Goal: Information Seeking & Learning: Learn about a topic

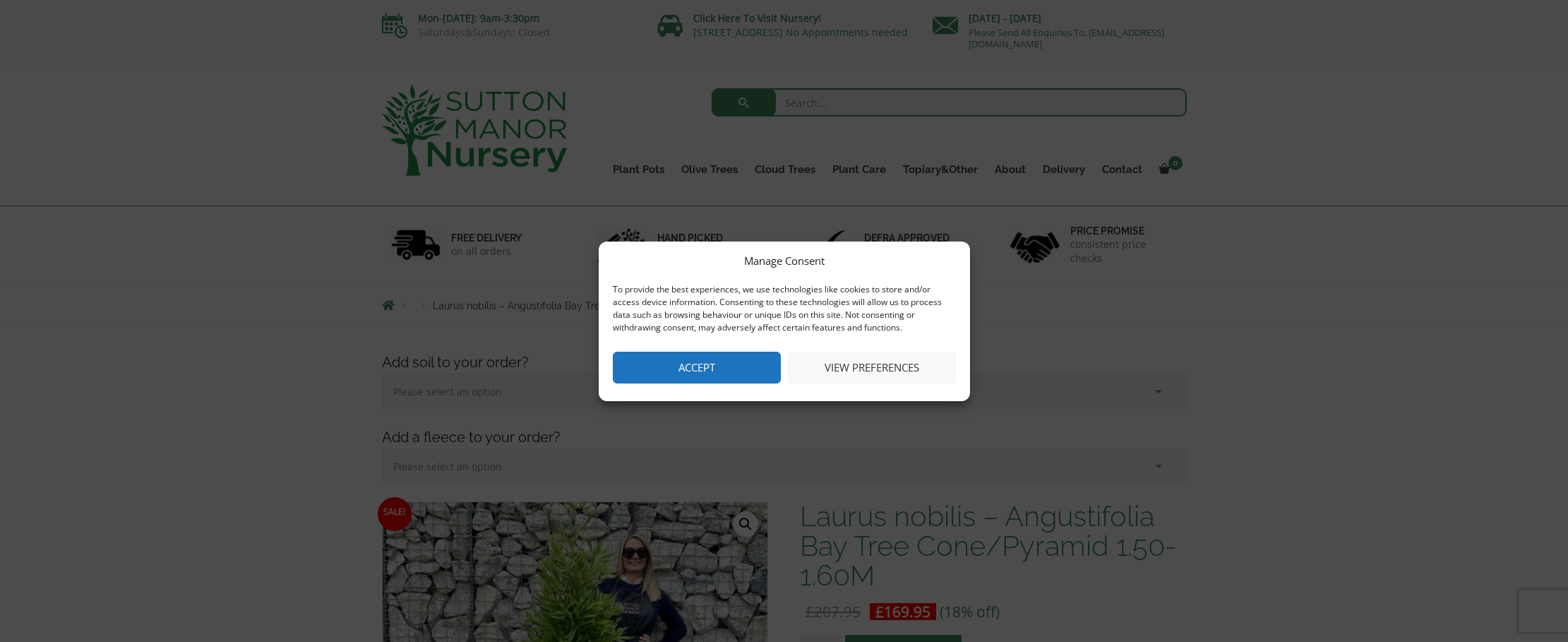
click at [691, 360] on button "Accept" at bounding box center [696, 367] width 168 height 32
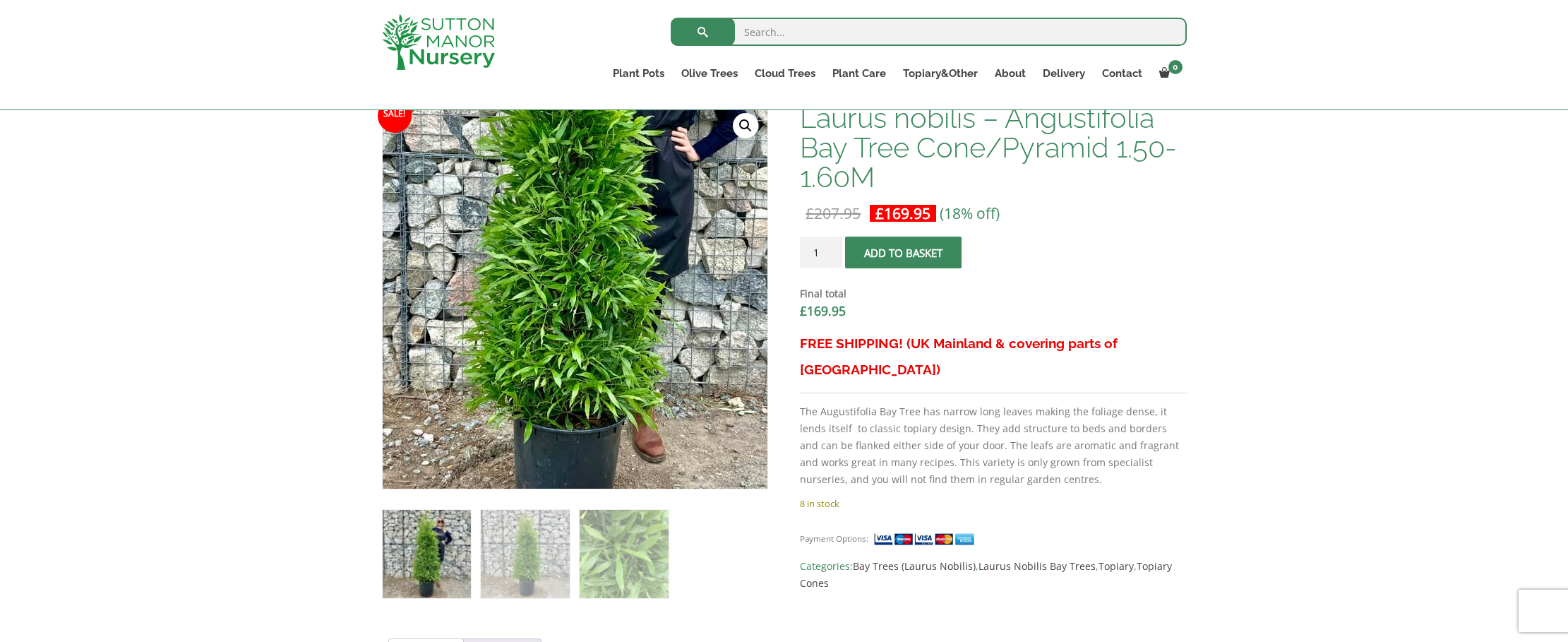
scroll to position [346, 0]
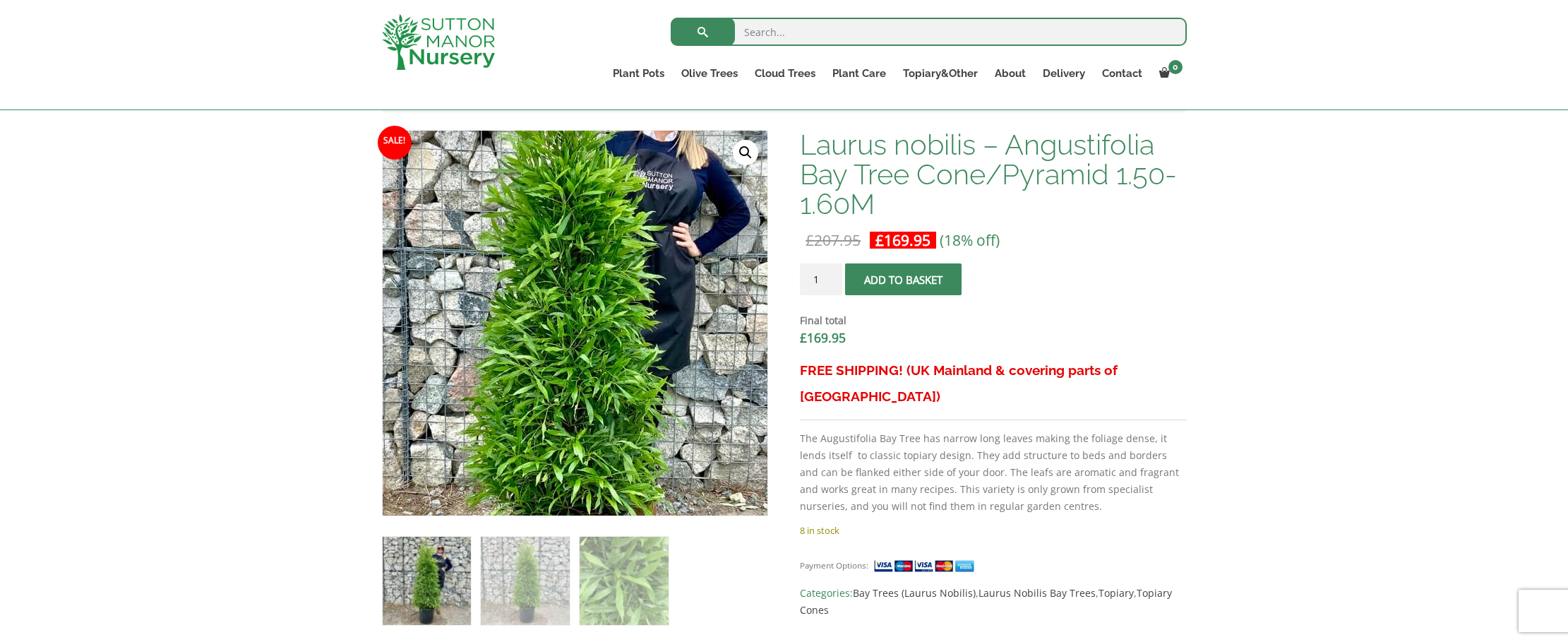
click at [585, 328] on img at bounding box center [568, 320] width 625 height 625
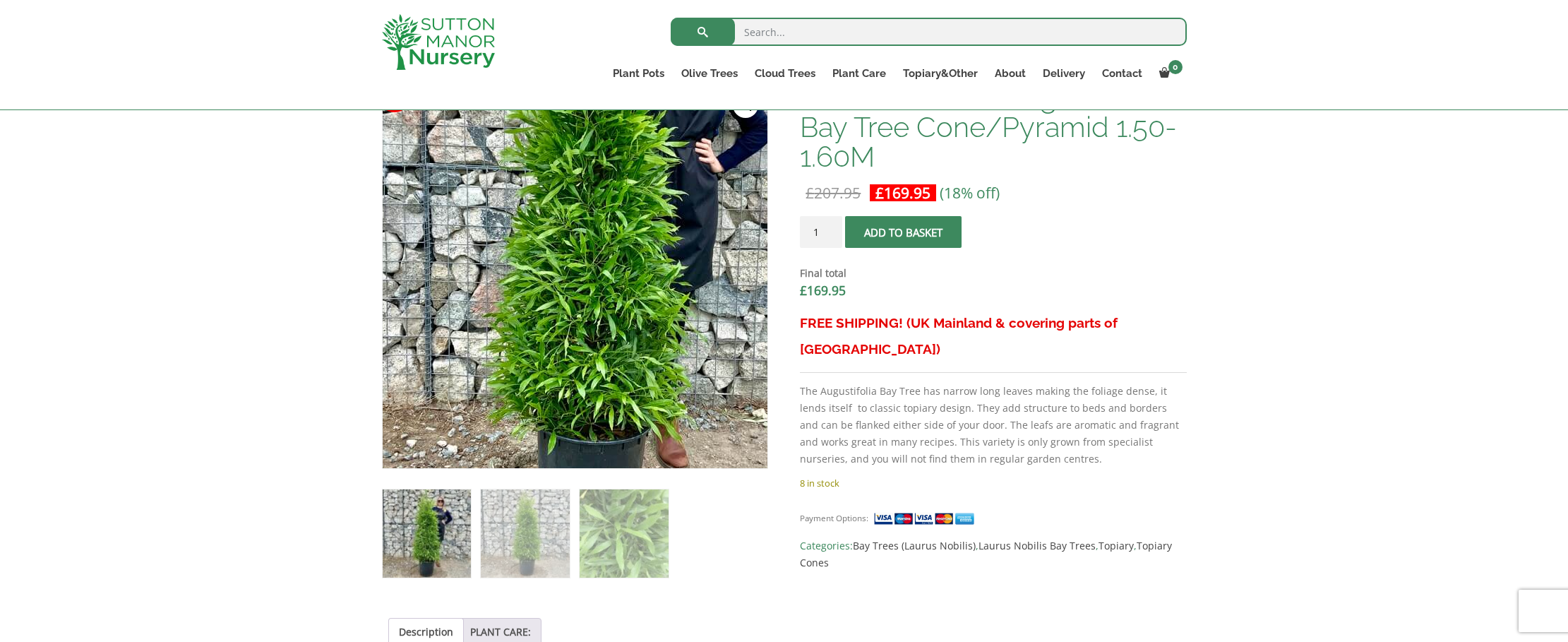
scroll to position [571, 0]
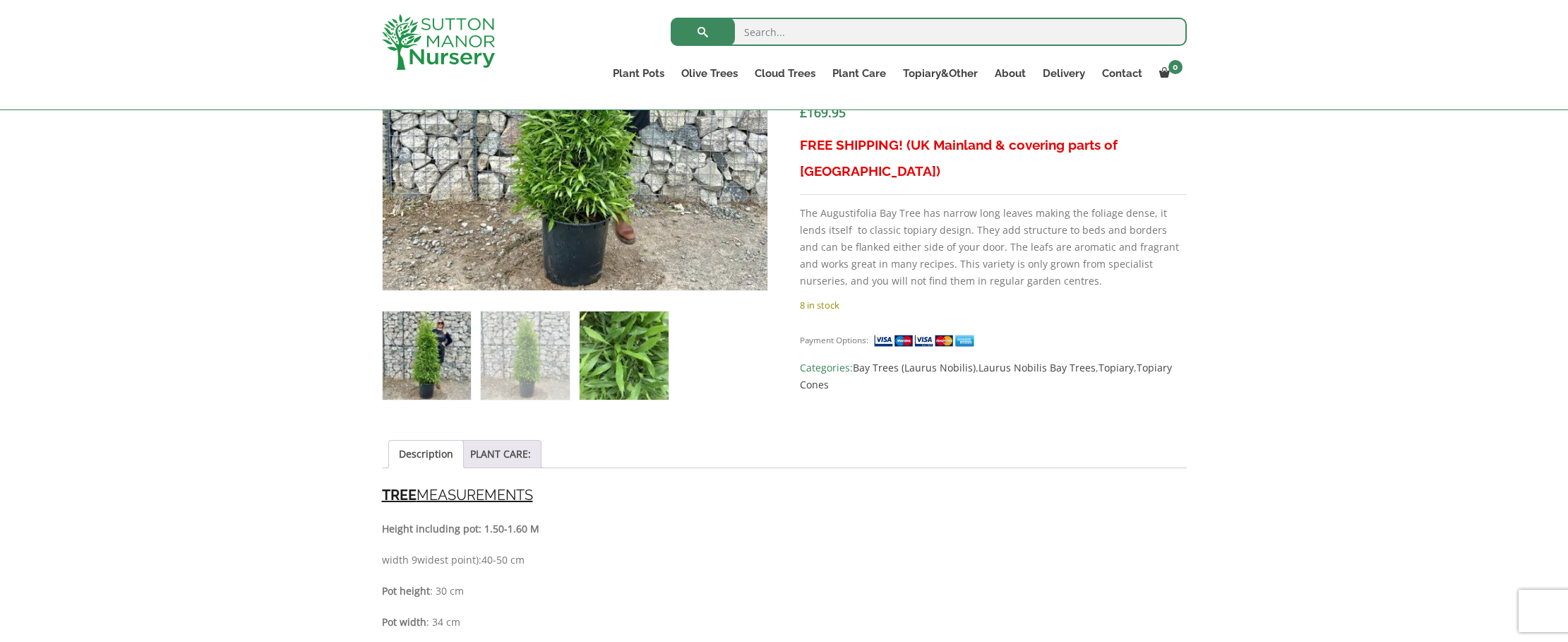
click at [617, 357] on img at bounding box center [624, 356] width 89 height 89
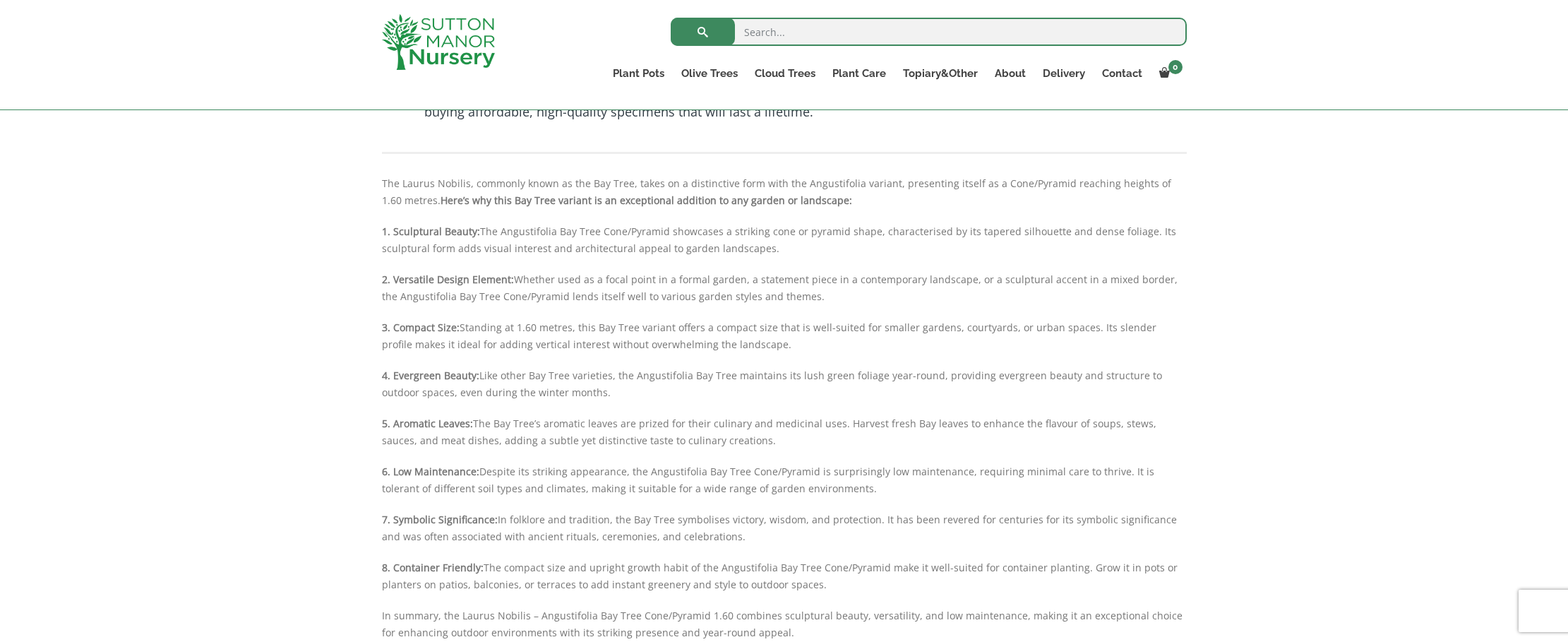
scroll to position [1122, 0]
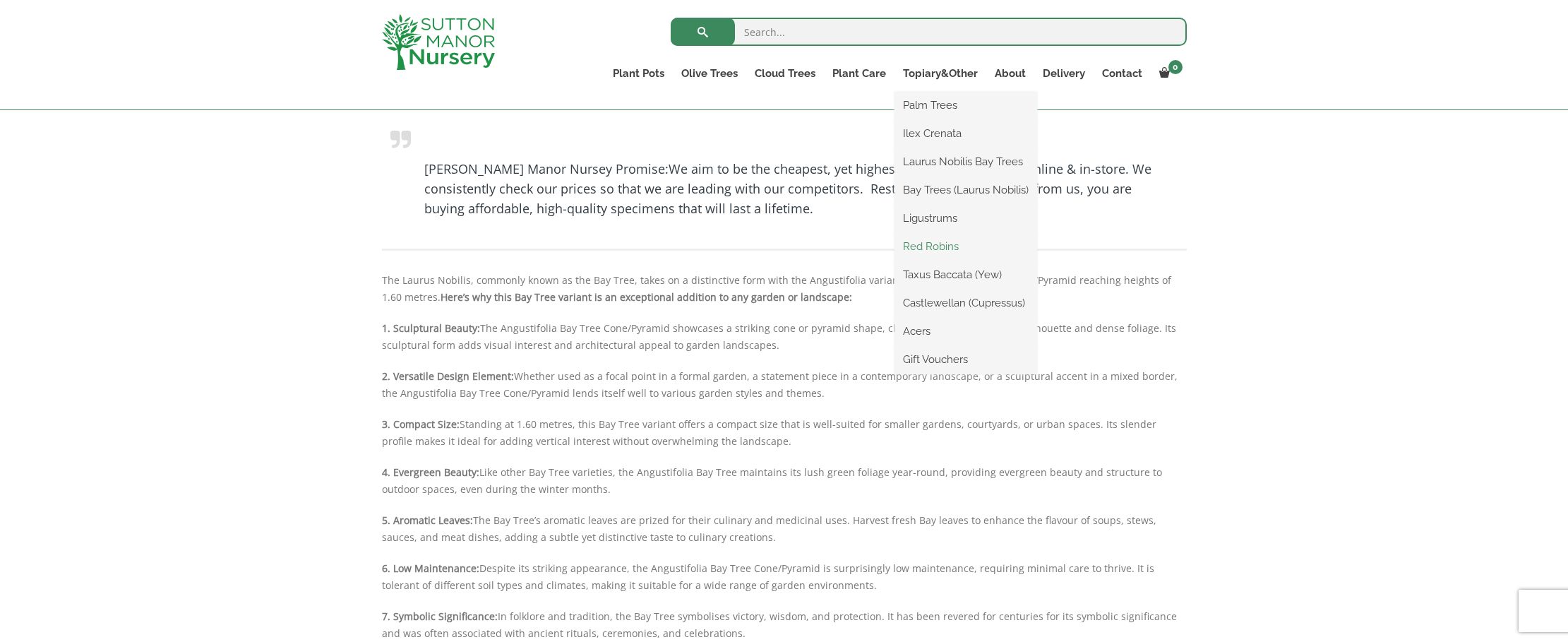
click at [930, 241] on link "Red Robins" at bounding box center [966, 246] width 142 height 21
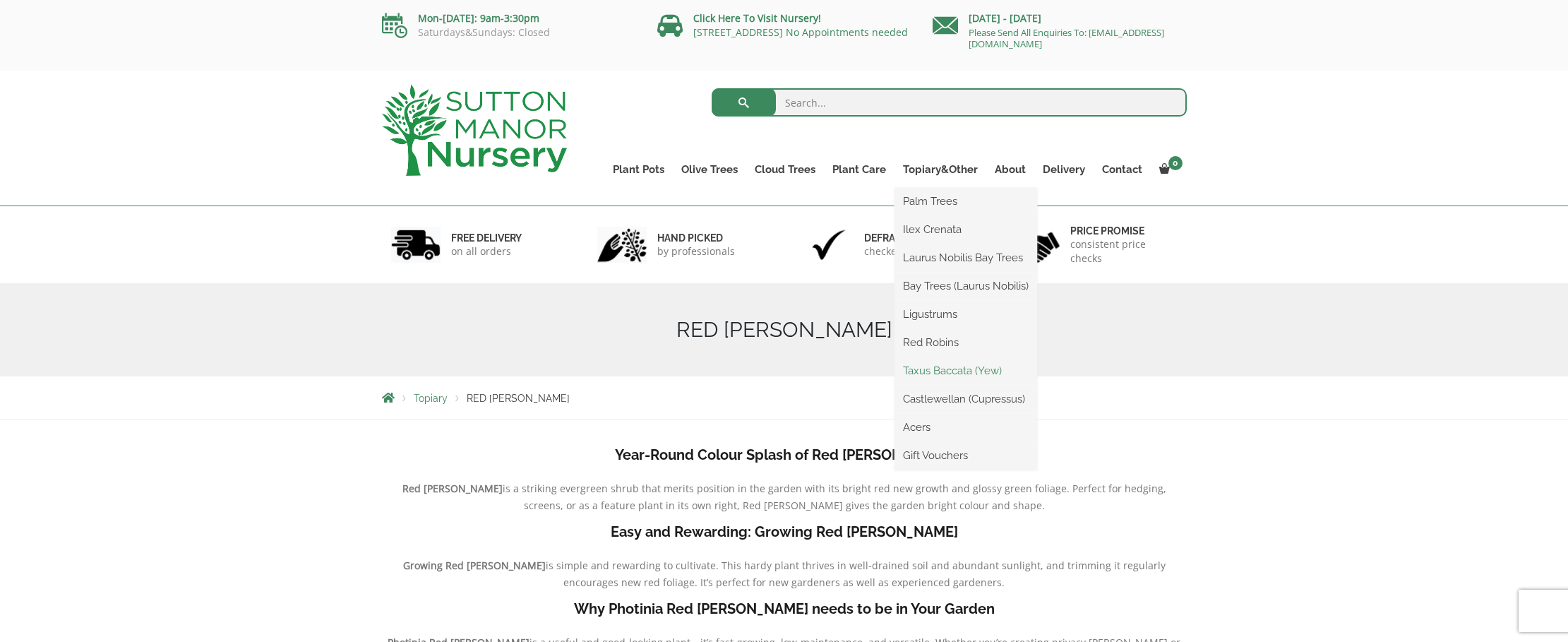
click at [959, 369] on link "Taxus Baccata (Yew)" at bounding box center [966, 370] width 142 height 21
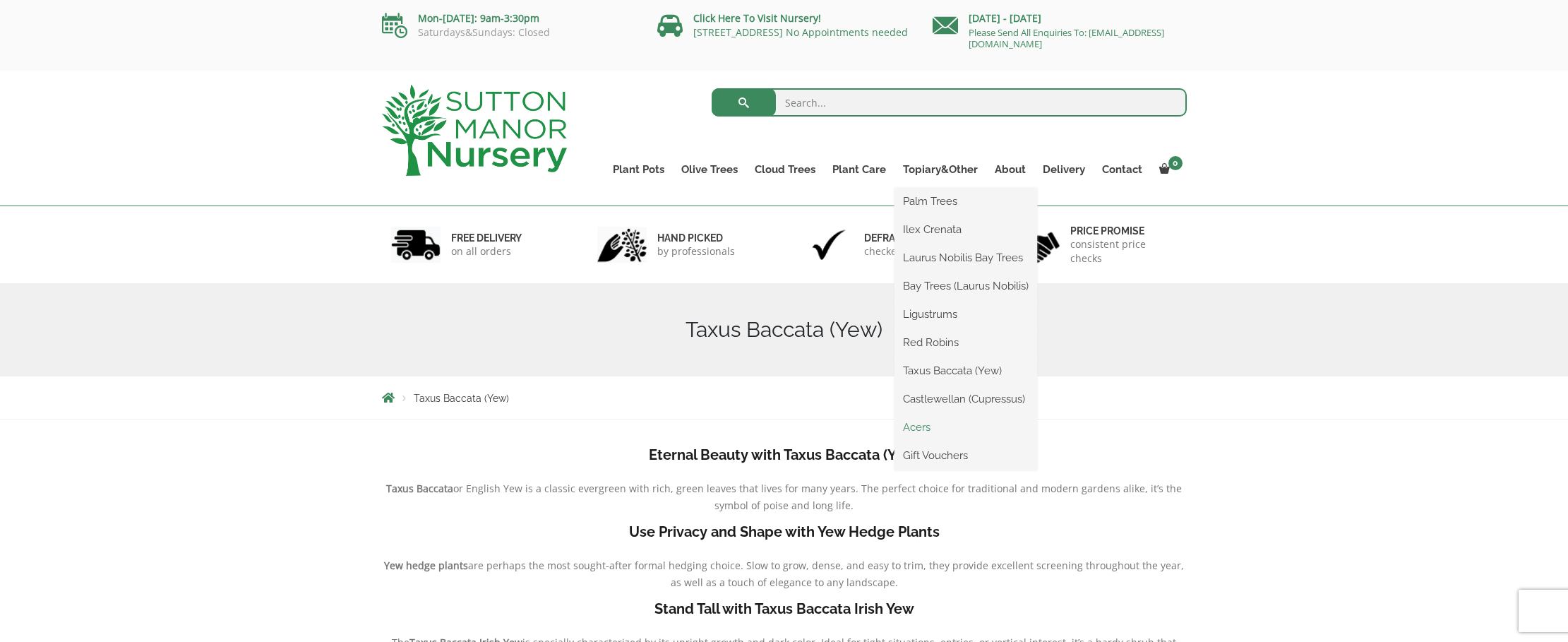
click at [922, 428] on link "Acers" at bounding box center [966, 426] width 142 height 21
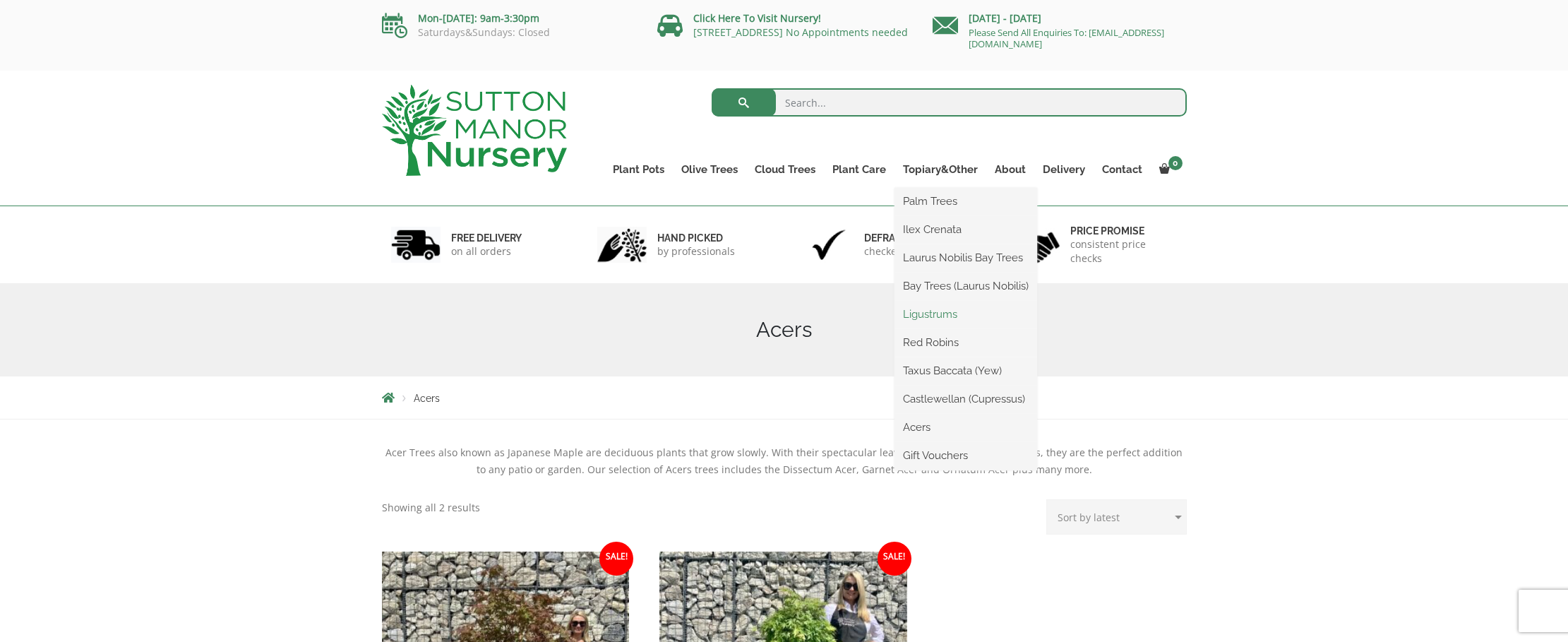
click at [933, 315] on link "Ligustrums" at bounding box center [966, 314] width 142 height 21
